Goal: Check status: Check status

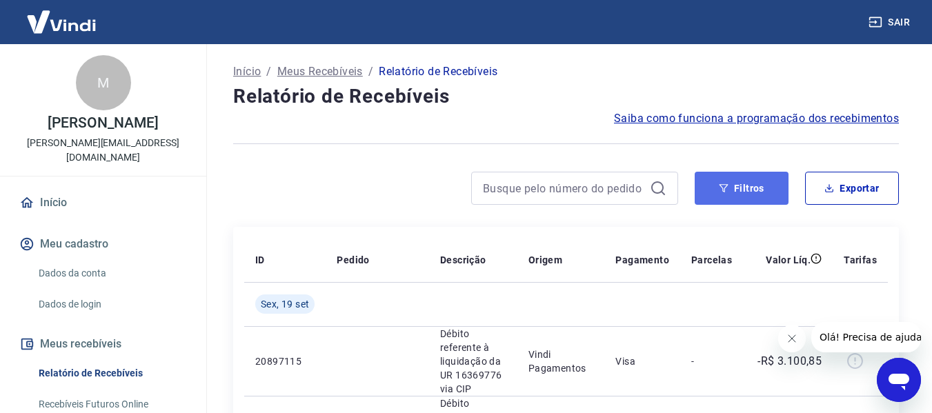
click at [717, 186] on button "Filtros" at bounding box center [741, 188] width 94 height 33
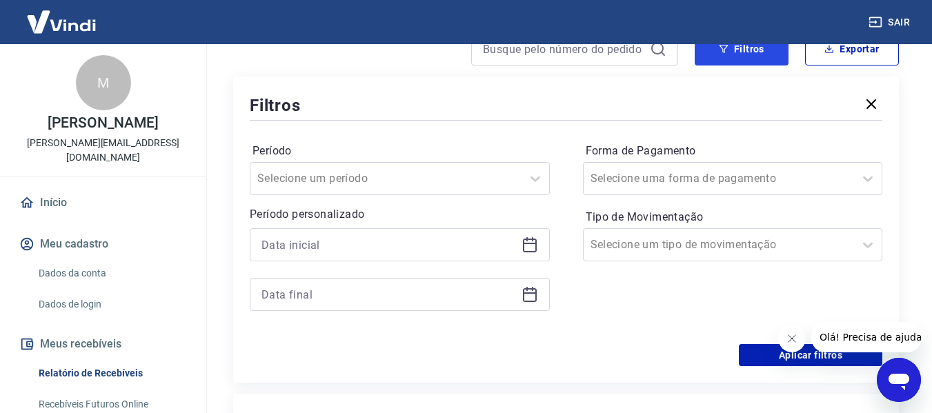
scroll to position [184, 0]
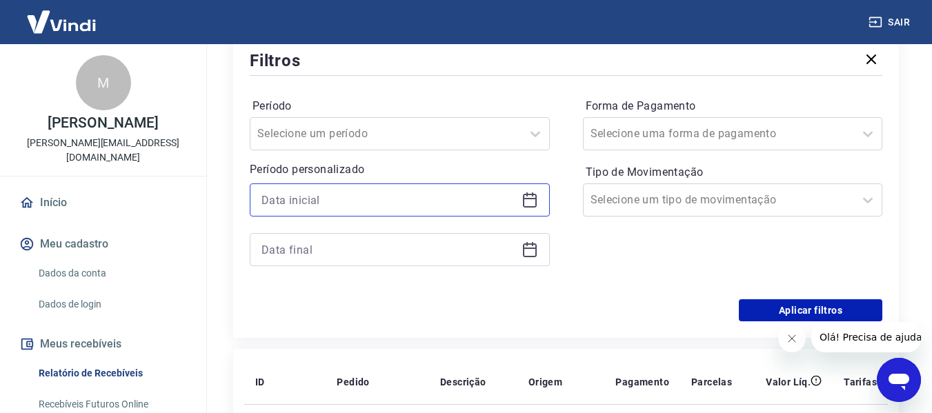
click at [363, 201] on input at bounding box center [388, 200] width 254 height 21
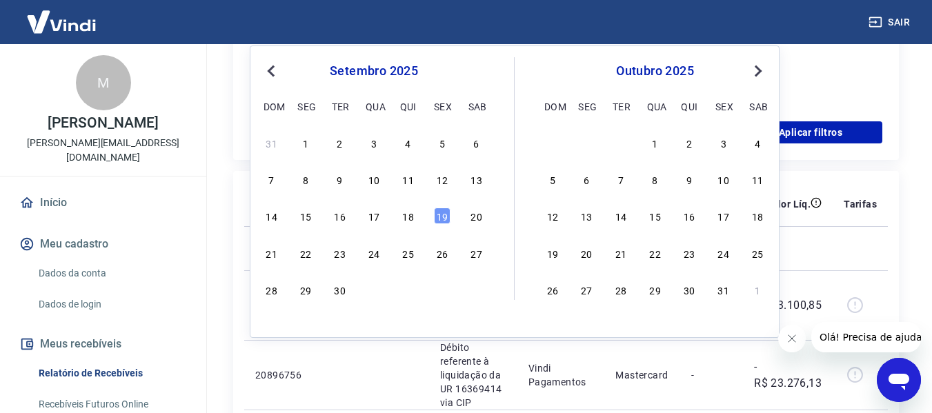
scroll to position [368, 0]
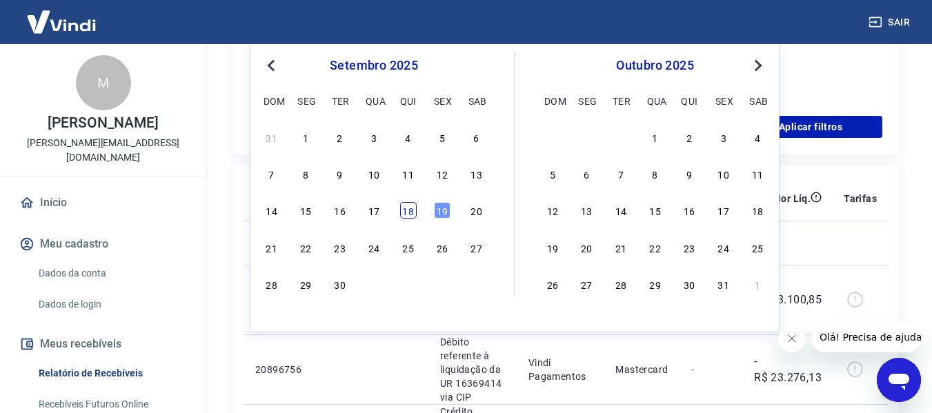
click at [408, 208] on div "18" at bounding box center [408, 210] width 17 height 17
type input "18/09/2025"
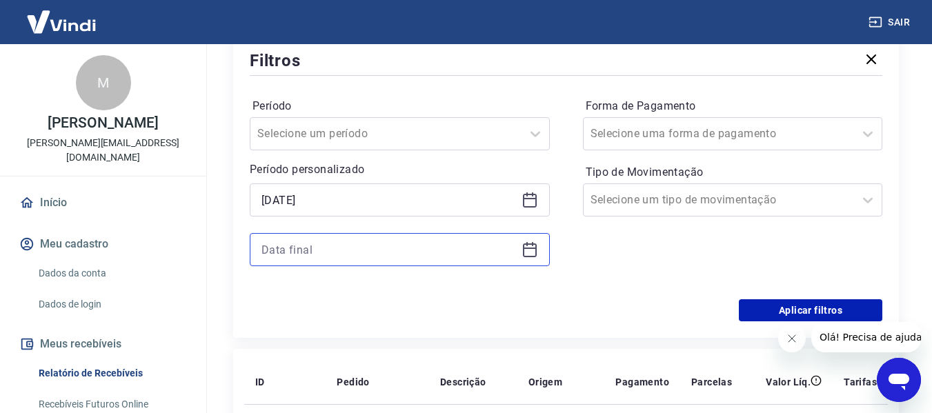
click at [374, 254] on input at bounding box center [388, 249] width 254 height 21
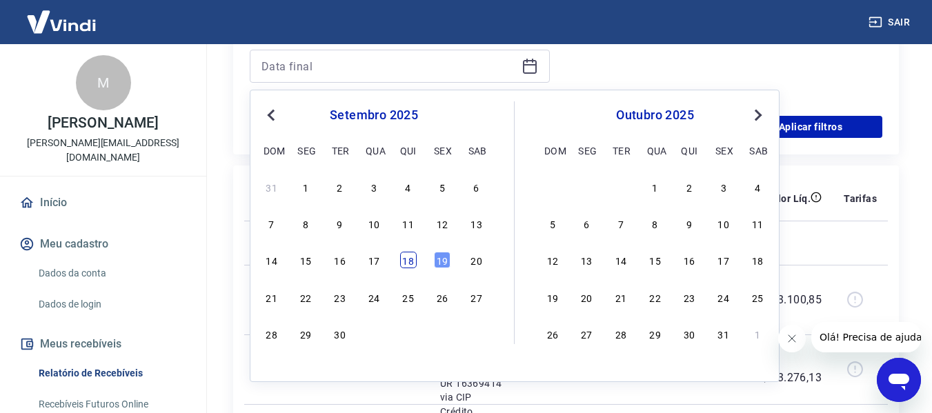
click at [408, 260] on div "18" at bounding box center [408, 260] width 17 height 17
type input "18/09/2025"
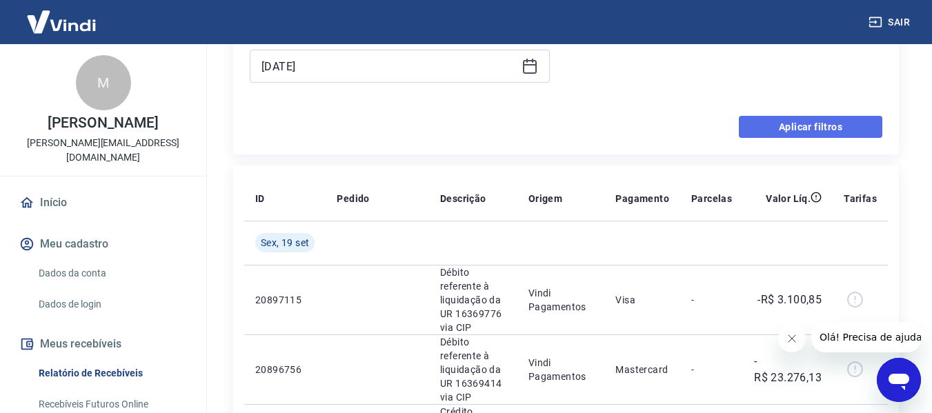
click at [807, 132] on button "Aplicar filtros" at bounding box center [810, 127] width 143 height 22
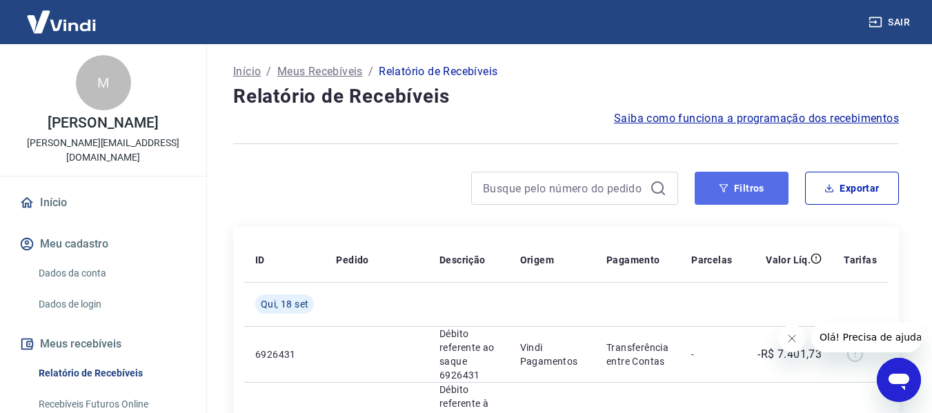
drag, startPoint x: 747, startPoint y: 193, endPoint x: 737, endPoint y: 194, distance: 9.7
click at [747, 193] on button "Filtros" at bounding box center [741, 188] width 94 height 33
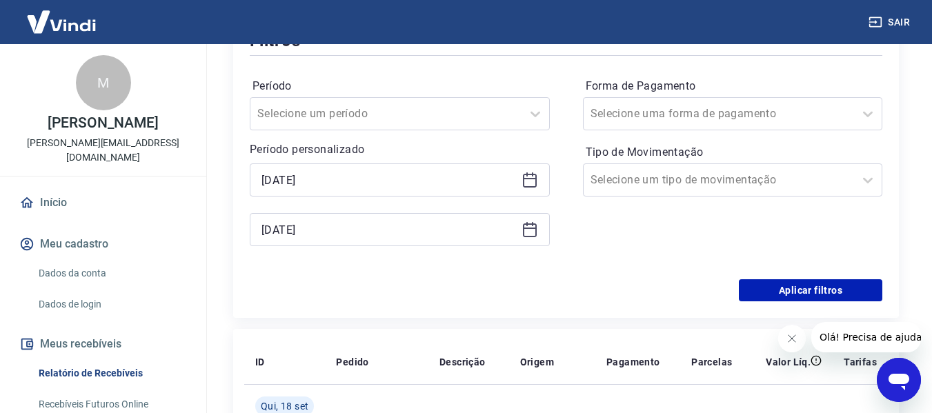
scroll to position [92, 0]
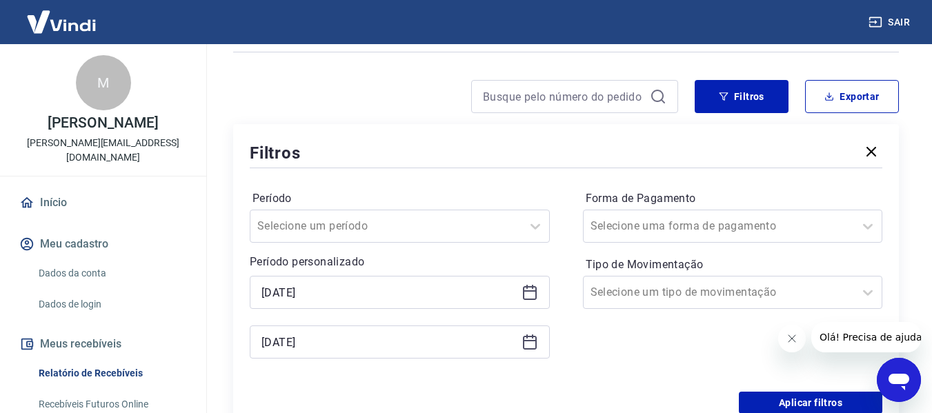
click at [867, 148] on icon "button" at bounding box center [871, 152] width 10 height 10
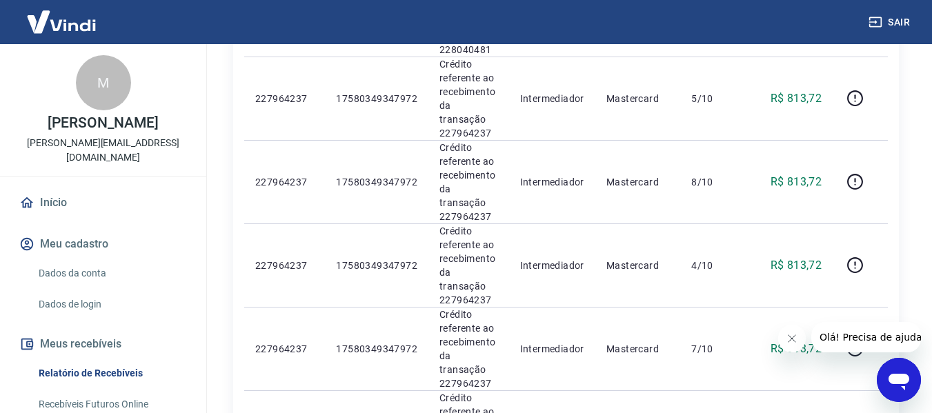
scroll to position [1547, 0]
